Goal: Task Accomplishment & Management: Manage account settings

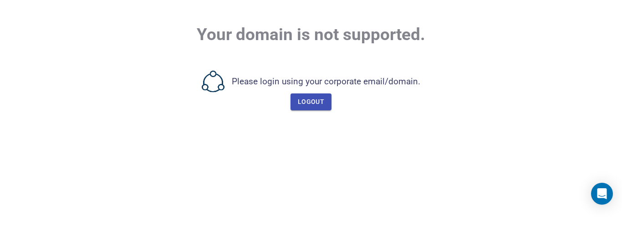
click at [262, 79] on div "Please login using your corporate email/domain. Logout" at bounding box center [310, 91] width 563 height 40
click at [245, 78] on div "Please login using your corporate email/domain. Logout" at bounding box center [310, 91] width 563 height 40
click at [266, 77] on div "Please login using your corporate email/domain. Logout" at bounding box center [310, 91] width 563 height 40
drag, startPoint x: 232, startPoint y: 82, endPoint x: 218, endPoint y: 80, distance: 13.4
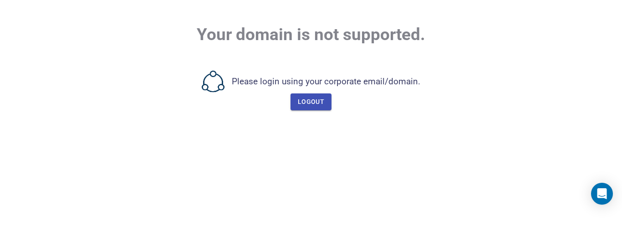
click at [224, 82] on div "Please login using your corporate email/domain. Logout" at bounding box center [310, 91] width 563 height 40
click at [218, 80] on icon at bounding box center [213, 82] width 23 height 23
drag, startPoint x: 217, startPoint y: 80, endPoint x: 264, endPoint y: 80, distance: 47.3
click at [227, 80] on div "Please login using your corporate email/domain. Logout" at bounding box center [310, 91] width 563 height 40
click at [267, 80] on div "Please login using your corporate email/domain. Logout" at bounding box center [310, 91] width 563 height 40
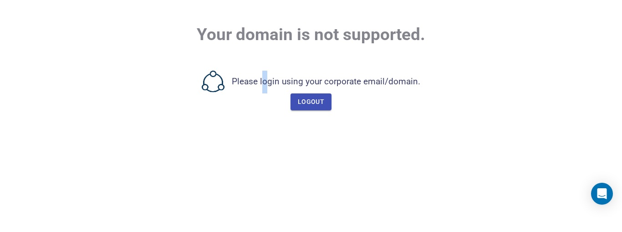
click at [311, 104] on span "Logout" at bounding box center [311, 101] width 26 height 11
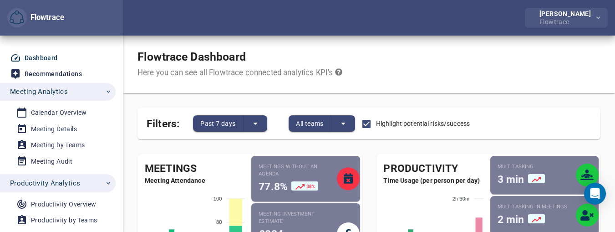
click at [594, 14] on span "button" at bounding box center [597, 17] width 6 height 11
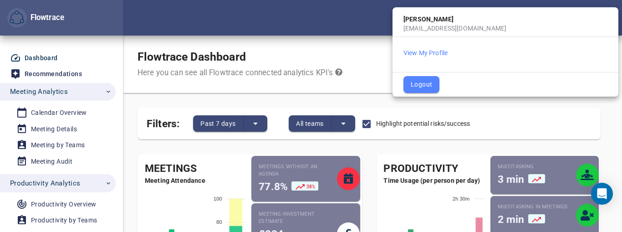
click at [431, 81] on button "Logout" at bounding box center [421, 84] width 36 height 17
